Goal: Task Accomplishment & Management: Complete application form

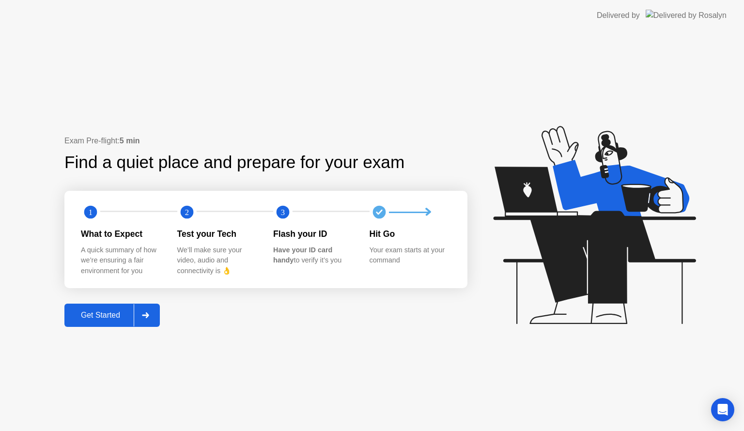
click at [154, 320] on div at bounding box center [145, 315] width 23 height 22
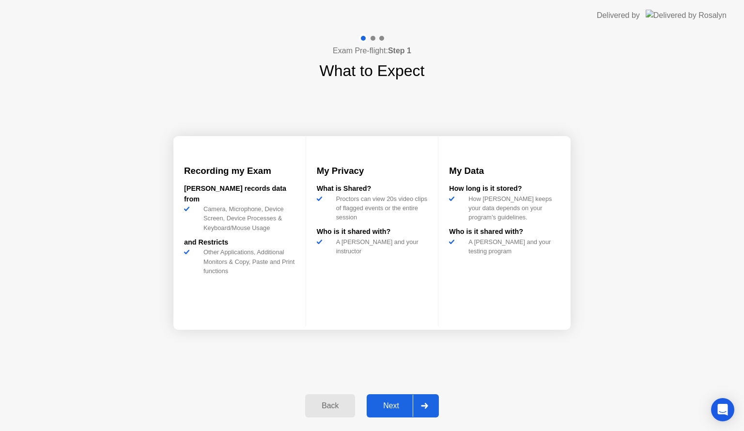
click at [393, 398] on button "Next" at bounding box center [402, 405] width 72 height 23
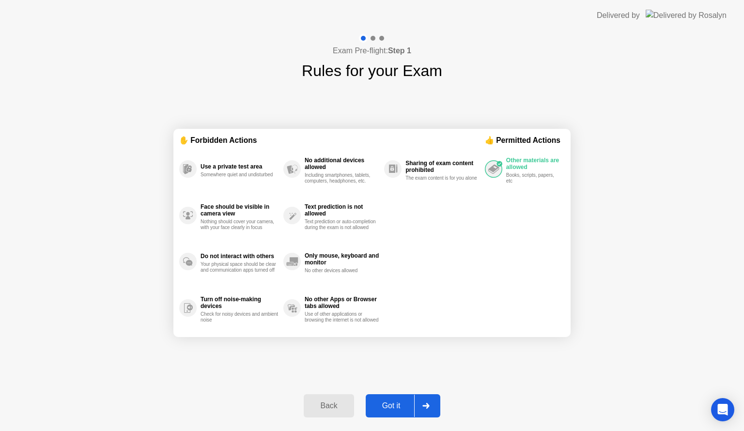
click at [398, 401] on div "Got it" at bounding box center [391, 405] width 46 height 9
select select "**********"
select select "*******"
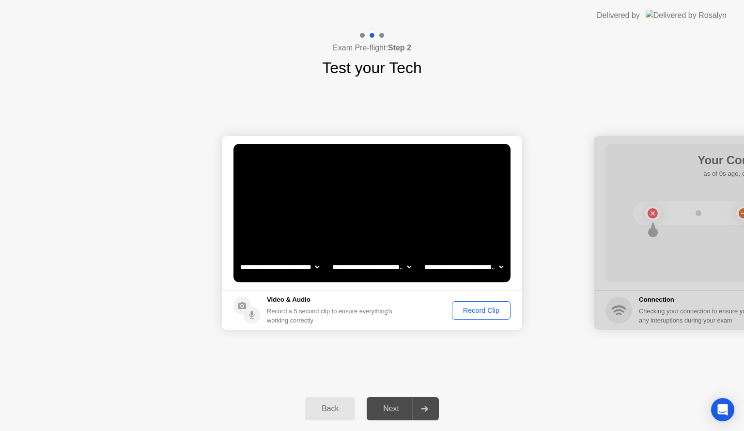
click at [472, 310] on div "Record Clip" at bounding box center [481, 310] width 52 height 8
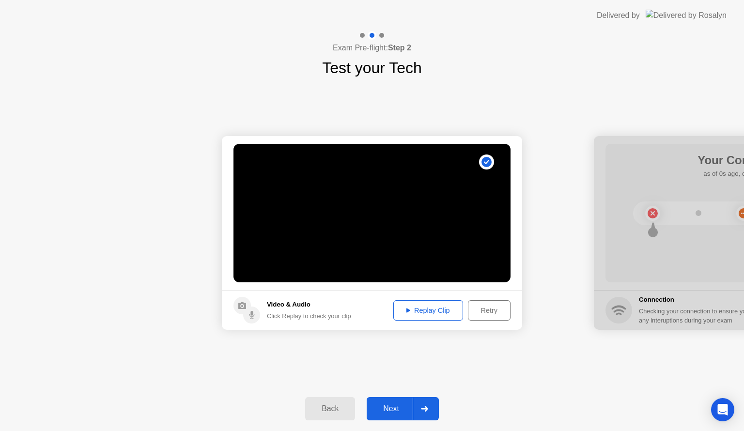
click at [411, 308] on div "Replay Clip" at bounding box center [427, 310] width 63 height 8
click at [434, 412] on div at bounding box center [423, 408] width 23 height 22
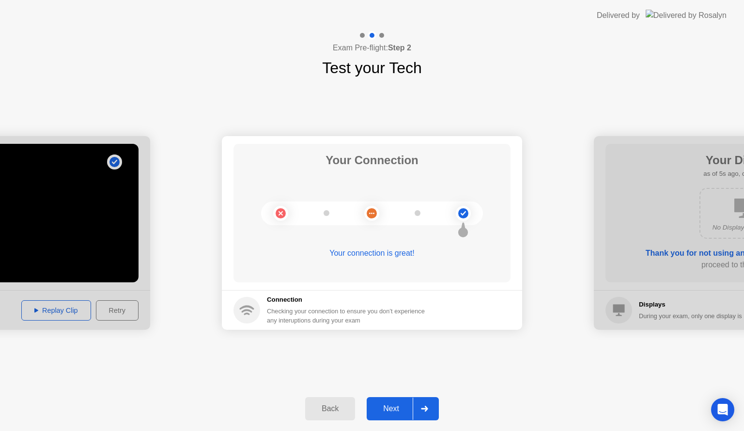
click at [434, 412] on div at bounding box center [423, 408] width 23 height 22
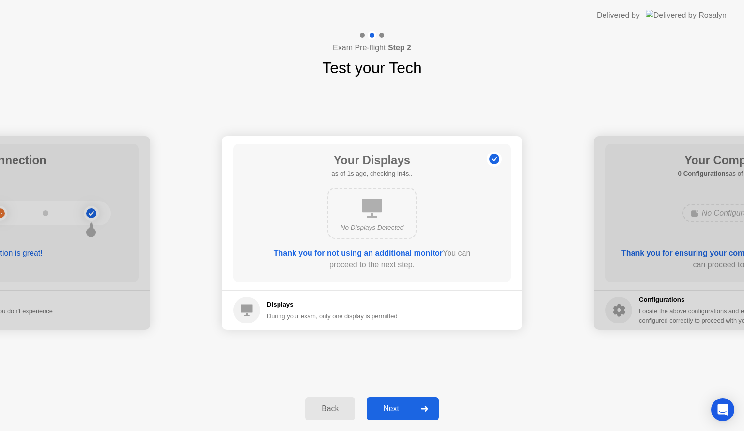
click at [434, 412] on div at bounding box center [423, 408] width 23 height 22
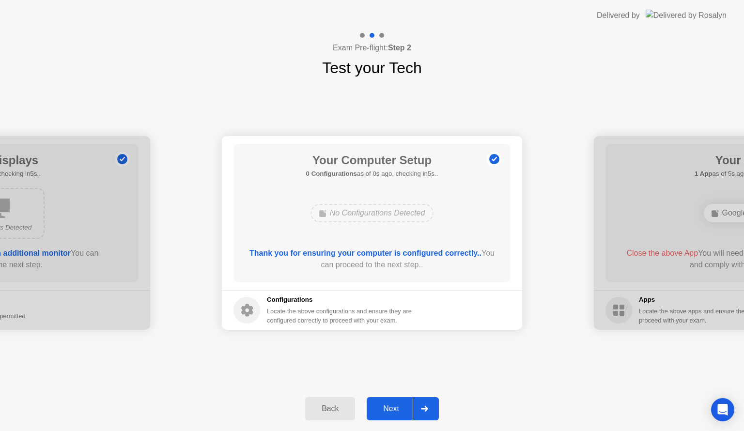
click at [434, 412] on div at bounding box center [423, 408] width 23 height 22
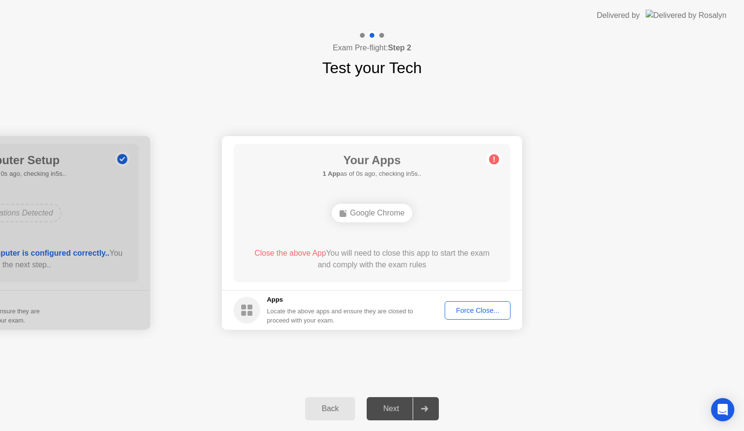
click at [486, 317] on button "Force Close..." at bounding box center [477, 310] width 66 height 18
click at [482, 310] on div "Force Close..." at bounding box center [477, 310] width 59 height 8
click at [478, 314] on div "Force Close..." at bounding box center [477, 310] width 59 height 8
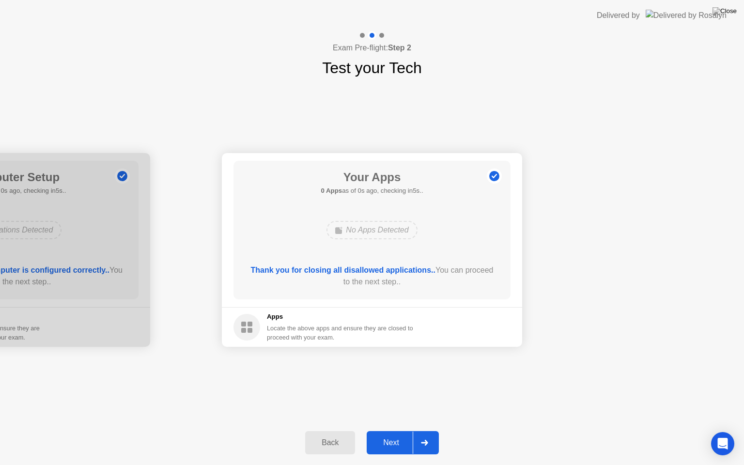
drag, startPoint x: 417, startPoint y: 271, endPoint x: 417, endPoint y: 282, distance: 11.1
click at [386, 430] on div "Next" at bounding box center [390, 442] width 43 height 9
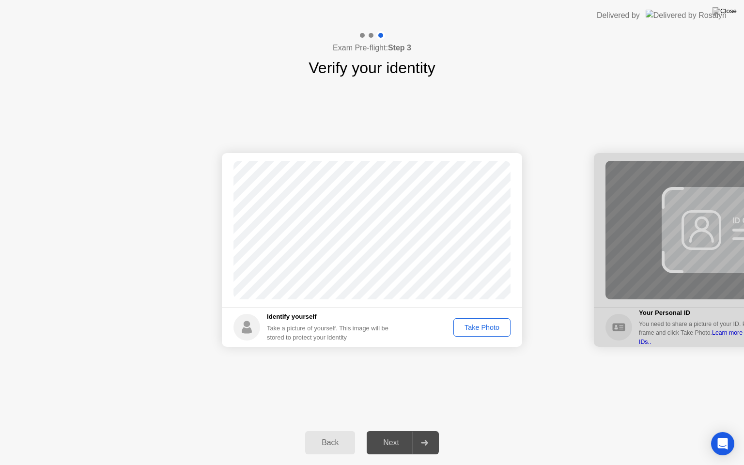
click at [477, 326] on div "Take Photo" at bounding box center [482, 327] width 50 height 8
click at [394, 430] on div "Next" at bounding box center [390, 442] width 43 height 9
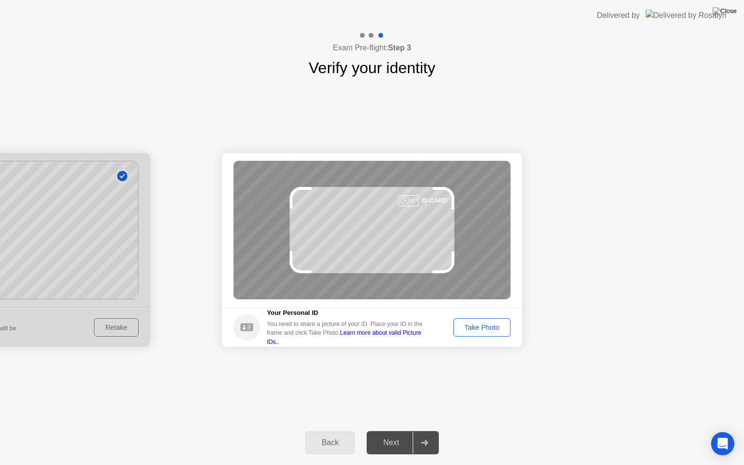
click at [482, 323] on div "Take Photo" at bounding box center [482, 327] width 50 height 8
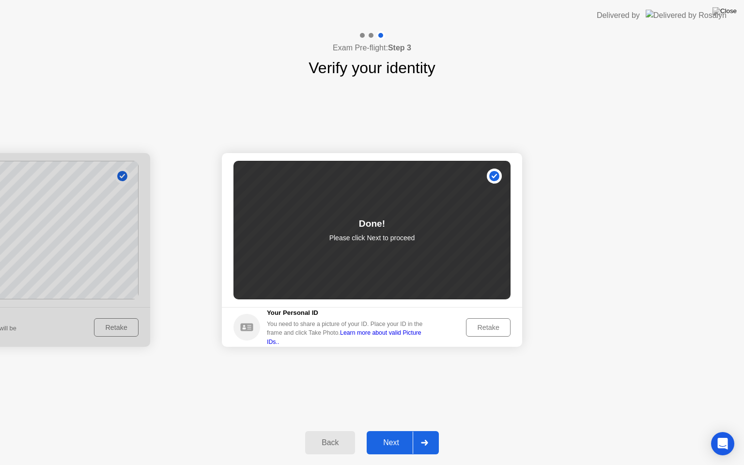
click at [389, 430] on div "Next" at bounding box center [390, 442] width 43 height 9
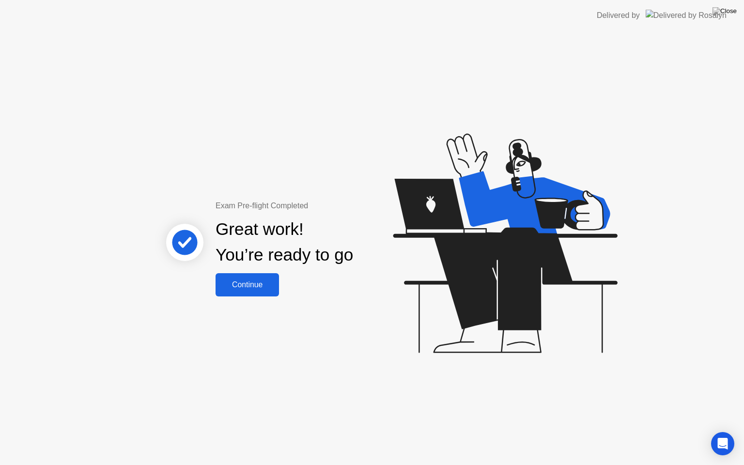
click at [263, 287] on div "Continue" at bounding box center [247, 284] width 58 height 9
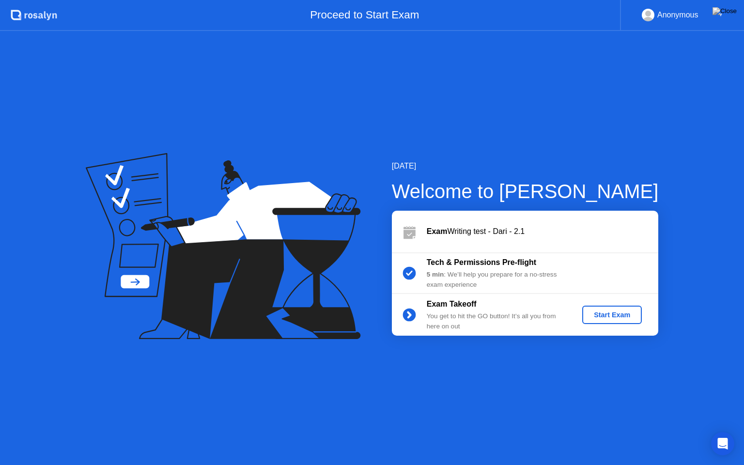
click at [613, 314] on div "Start Exam" at bounding box center [612, 315] width 52 height 8
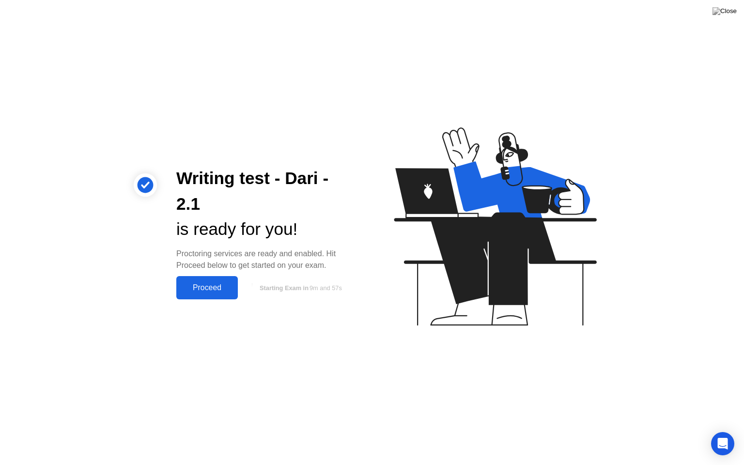
click at [203, 287] on div "Proceed" at bounding box center [207, 287] width 56 height 9
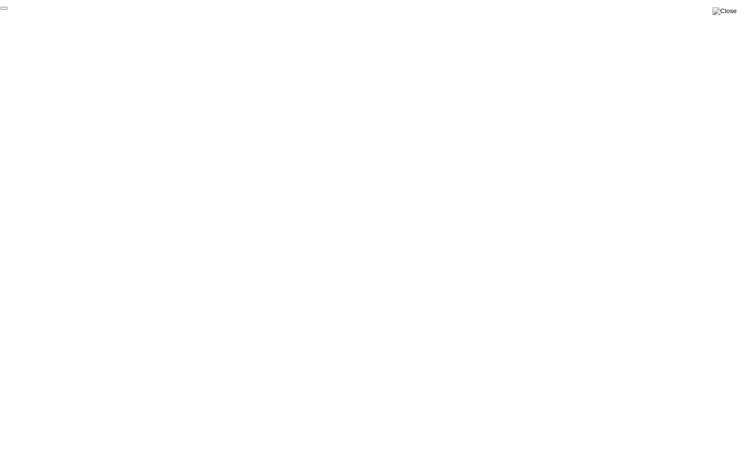
click div "End Proctoring Session"
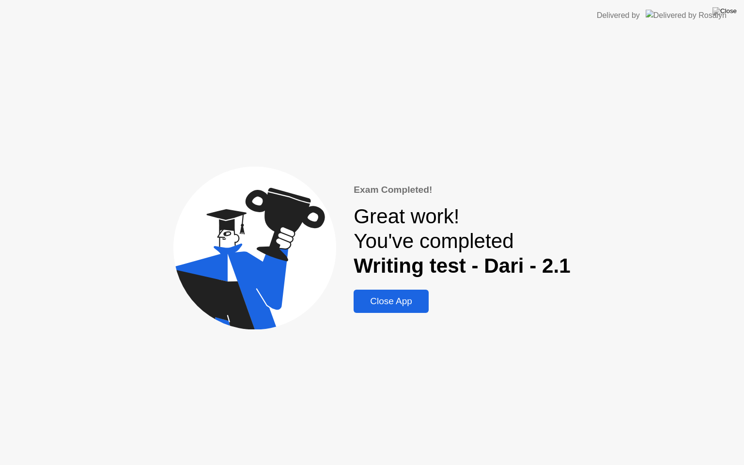
click at [414, 305] on div "Close App" at bounding box center [390, 301] width 69 height 11
